Goal: Task Accomplishment & Management: Use online tool/utility

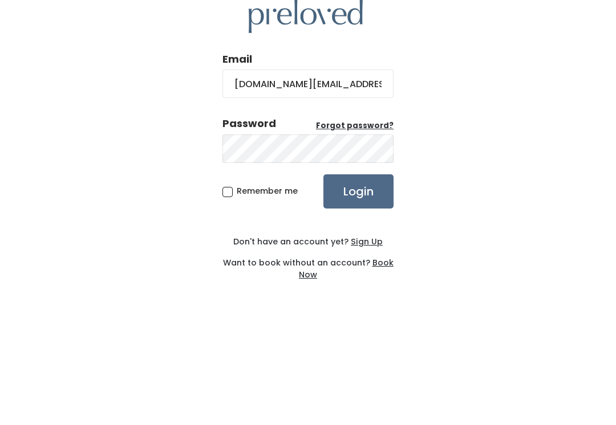
type input "provo.store@preloved.love"
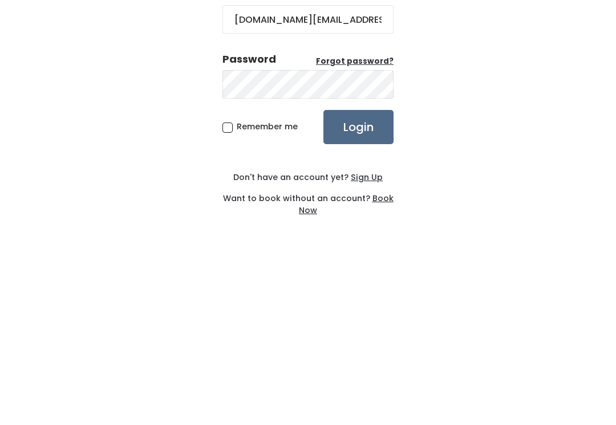
click at [374, 247] on input "Login" at bounding box center [358, 264] width 70 height 34
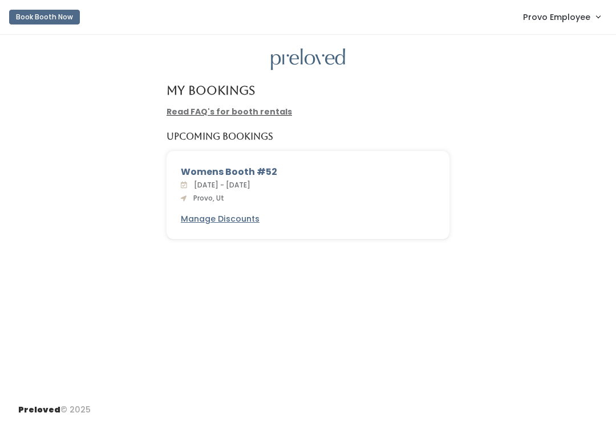
click at [573, 18] on span "Provo Employee" at bounding box center [556, 17] width 67 height 13
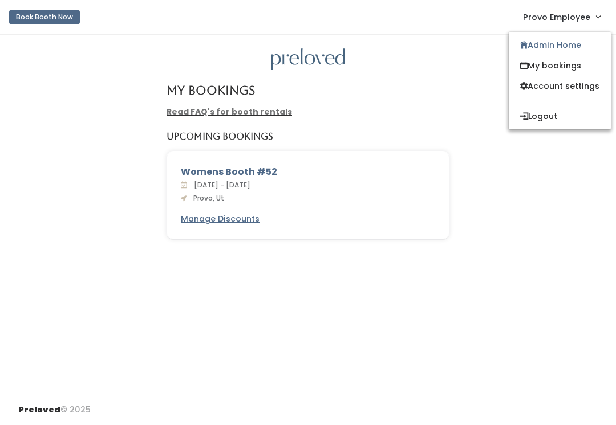
click at [548, 44] on link "Admin Home" at bounding box center [560, 45] width 102 height 21
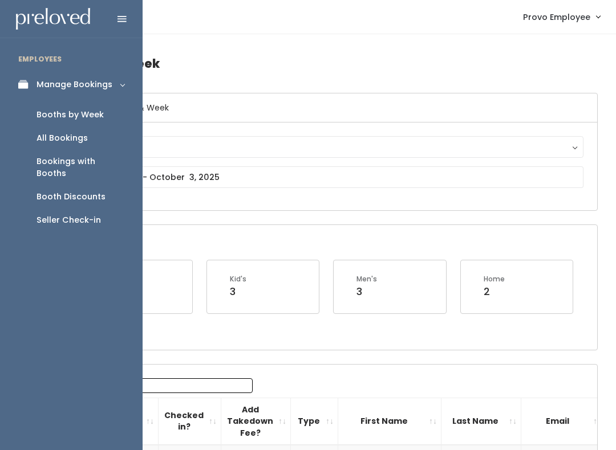
click at [90, 214] on div "Seller Check-in" at bounding box center [68, 220] width 64 height 12
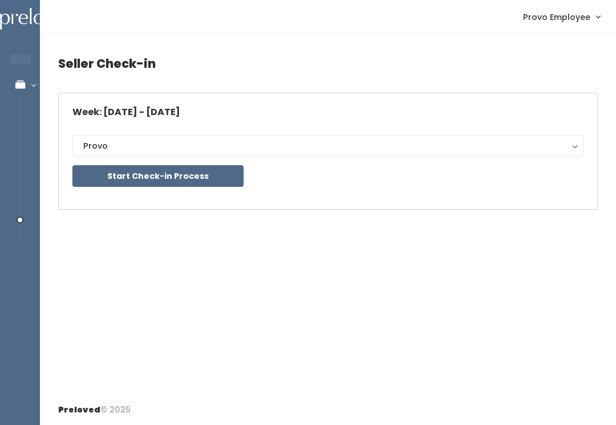
click at [210, 173] on button "Start Check-in Process" at bounding box center [157, 176] width 171 height 22
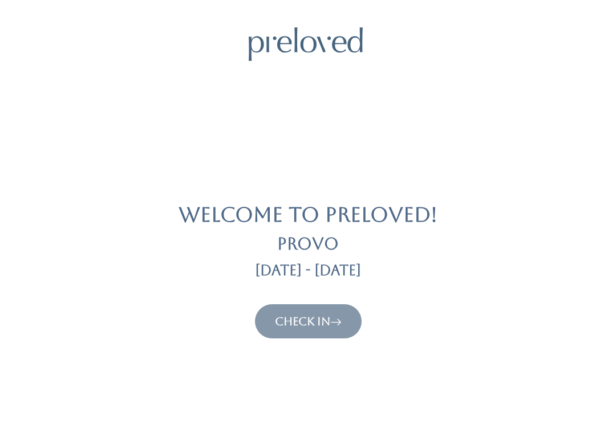
click at [306, 315] on link "Check In" at bounding box center [308, 322] width 67 height 14
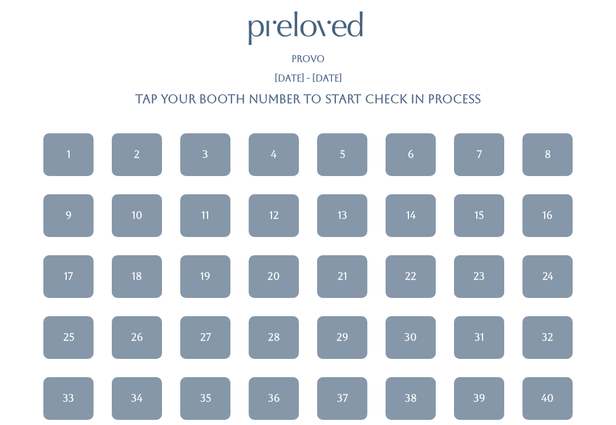
scroll to position [16, 0]
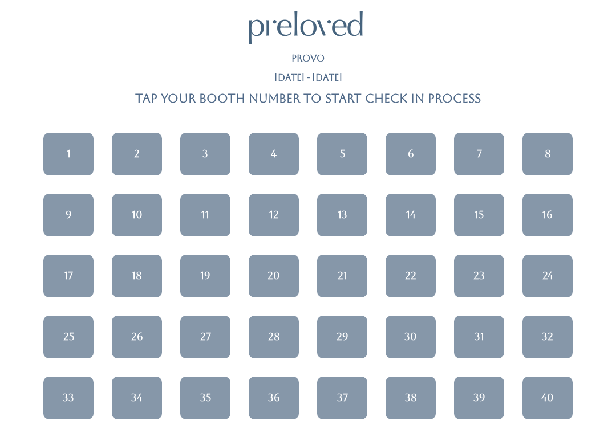
click at [144, 404] on link "34" at bounding box center [137, 398] width 50 height 43
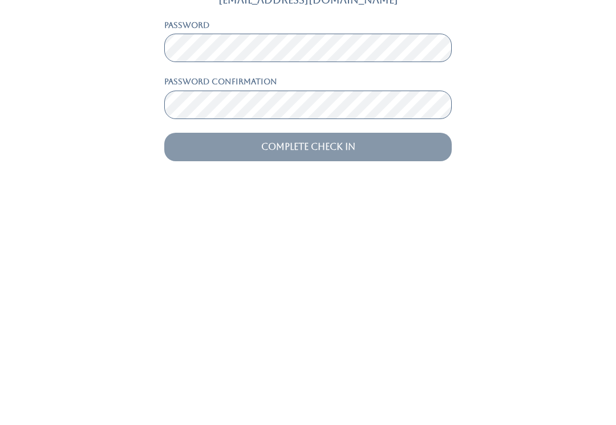
click at [355, 365] on input "Complete Check In" at bounding box center [307, 379] width 287 height 29
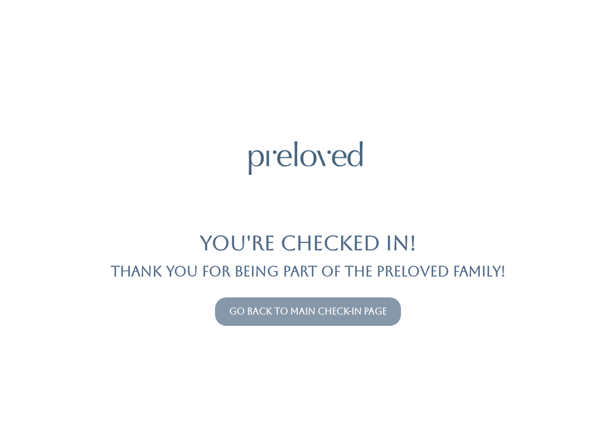
click at [255, 311] on link "Go back to main check-in page" at bounding box center [307, 311] width 157 height 11
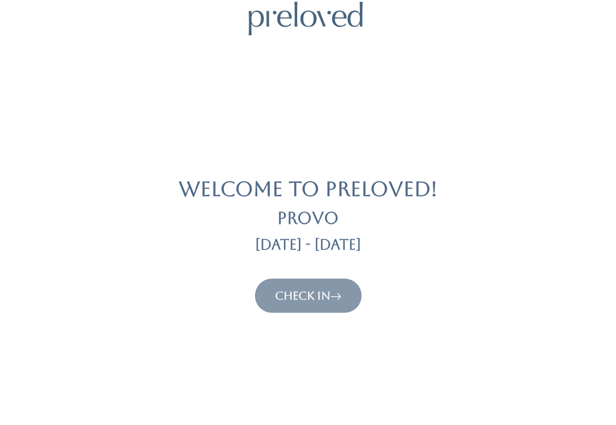
scroll to position [24, 0]
click at [277, 281] on button "Check In" at bounding box center [308, 298] width 107 height 34
click at [314, 302] on link "Check In" at bounding box center [308, 298] width 67 height 14
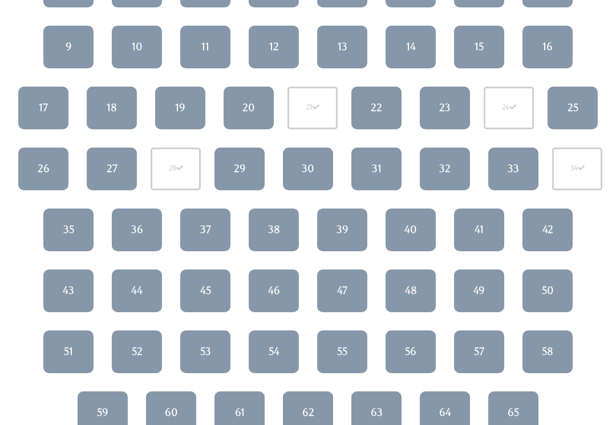
scroll to position [217, 0]
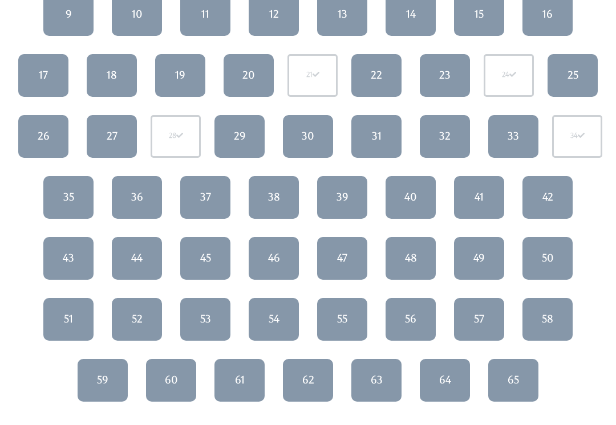
click at [479, 312] on div "57" at bounding box center [479, 319] width 10 height 15
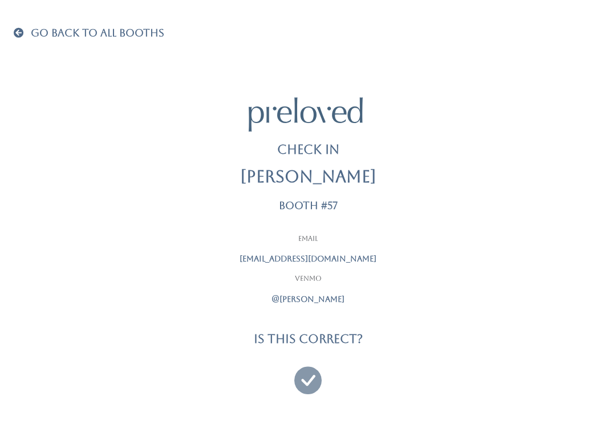
click at [299, 384] on icon at bounding box center [307, 375] width 27 height 38
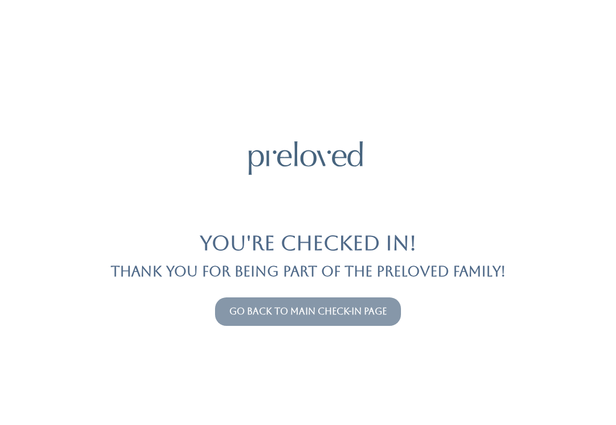
click at [295, 303] on button "Go back to main check-in page" at bounding box center [308, 312] width 186 height 29
click at [229, 316] on link "Go back to main check-in page" at bounding box center [307, 311] width 157 height 11
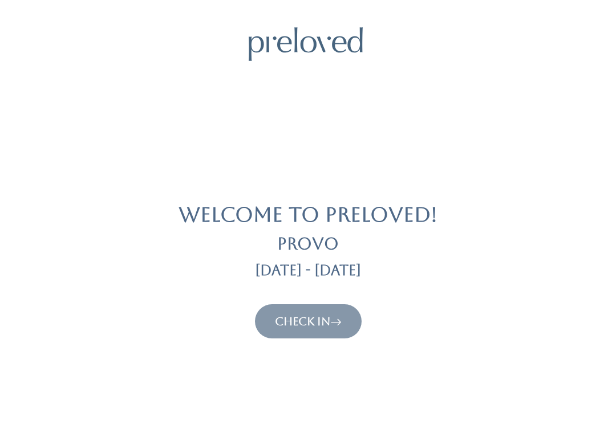
click at [253, 302] on div "Welcome to Preloved! Provo [DATE] - [DATE] Check In" at bounding box center [308, 182] width 588 height 311
click at [292, 316] on link "Check In" at bounding box center [308, 322] width 67 height 14
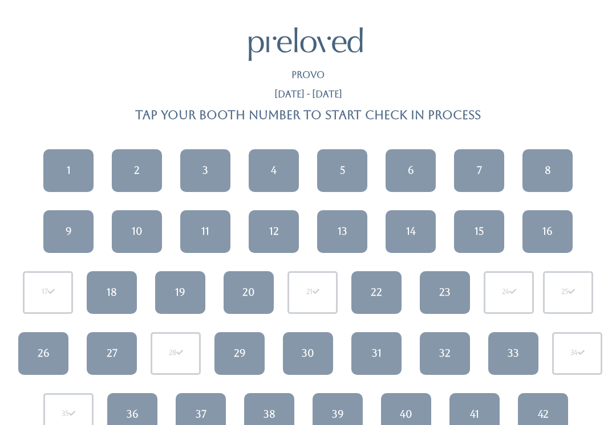
click at [414, 229] on div "14" at bounding box center [411, 231] width 10 height 15
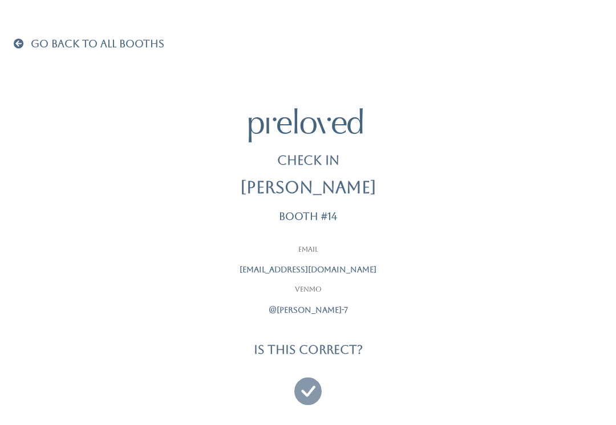
click at [305, 390] on icon at bounding box center [307, 386] width 27 height 38
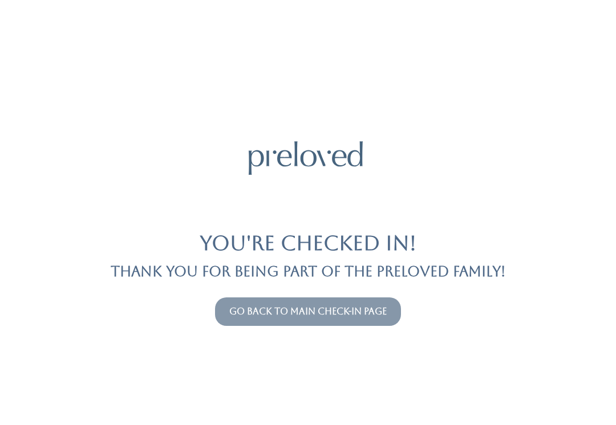
click at [316, 313] on link "Go back to main check-in page" at bounding box center [307, 311] width 157 height 11
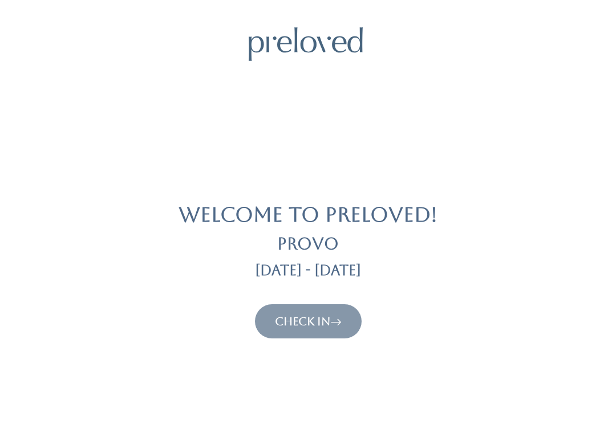
click at [334, 319] on icon at bounding box center [335, 322] width 11 height 14
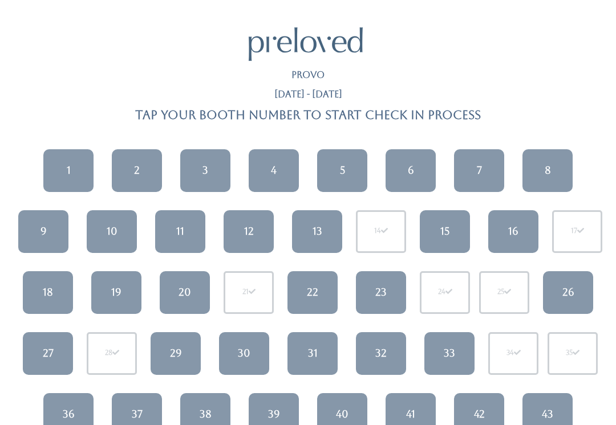
click at [49, 287] on div "18" at bounding box center [48, 292] width 10 height 15
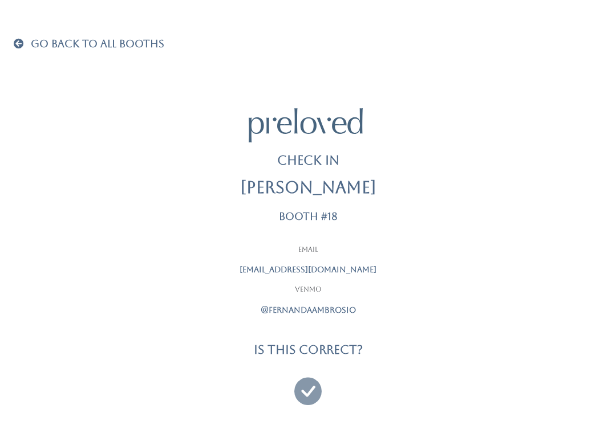
click at [307, 389] on icon at bounding box center [307, 386] width 27 height 38
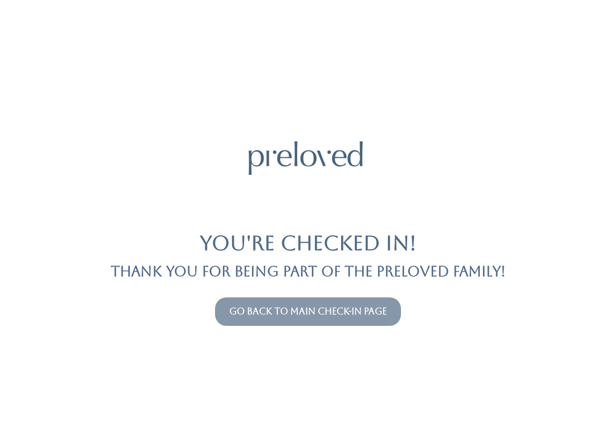
click at [310, 316] on link "Go back to main check-in page" at bounding box center [307, 311] width 157 height 11
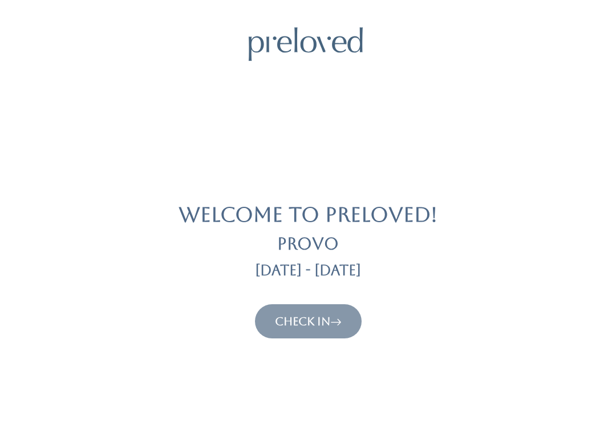
click at [310, 319] on link "Check In" at bounding box center [308, 322] width 67 height 14
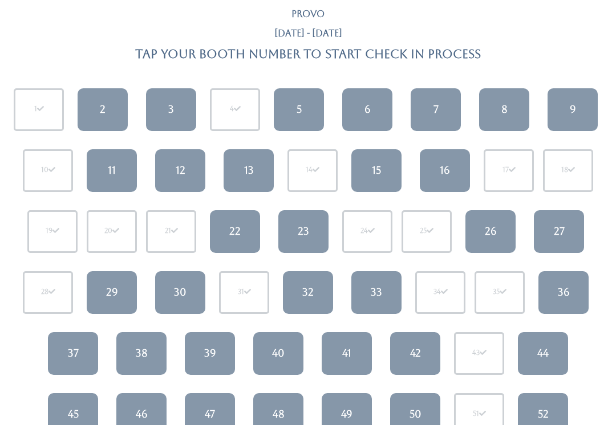
scroll to position [61, 0]
click at [345, 351] on div "41" at bounding box center [346, 353] width 9 height 15
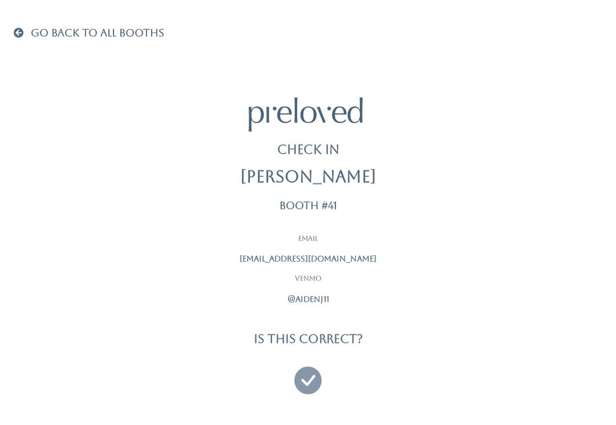
click at [299, 378] on icon at bounding box center [307, 375] width 27 height 38
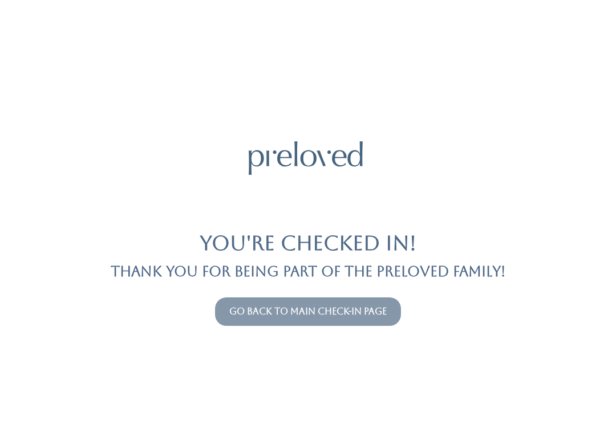
click at [317, 316] on link "Go back to main check-in page" at bounding box center [307, 311] width 157 height 11
